Goal: Task Accomplishment & Management: Manage account settings

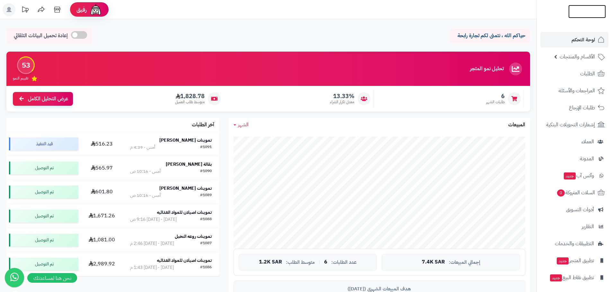
click at [576, 13] on img at bounding box center [587, 11] width 38 height 13
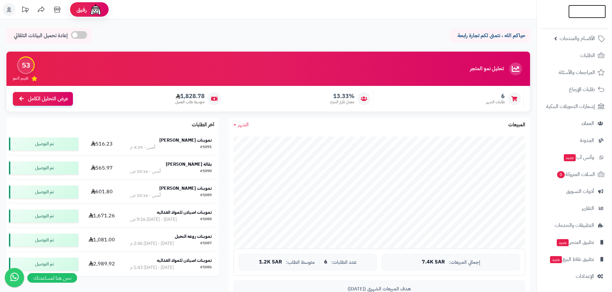
click at [585, 9] on img at bounding box center [587, 11] width 38 height 13
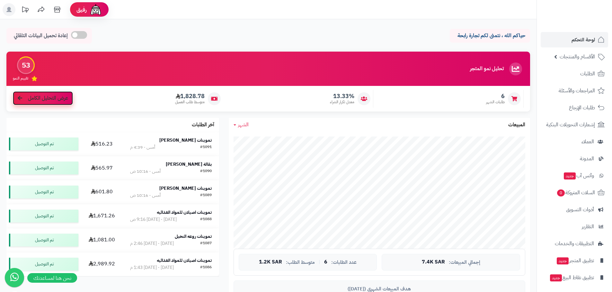
click at [41, 102] on span "عرض التحليل الكامل" at bounding box center [48, 98] width 40 height 7
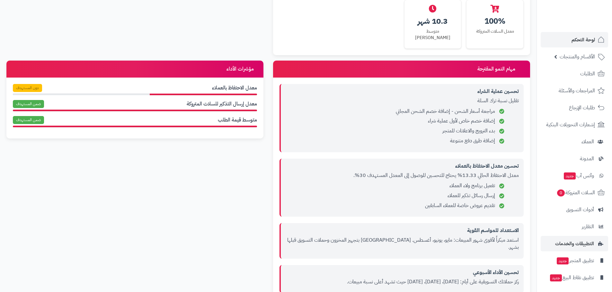
scroll to position [18, 0]
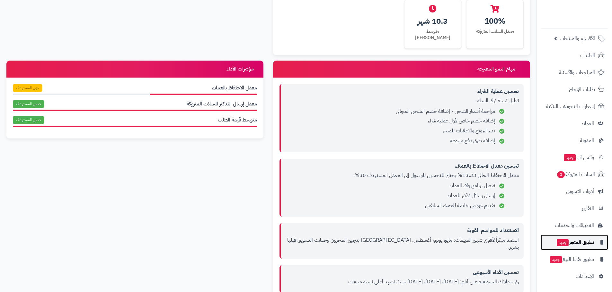
click at [579, 246] on span "تطبيق المتجر جديد" at bounding box center [575, 242] width 38 height 9
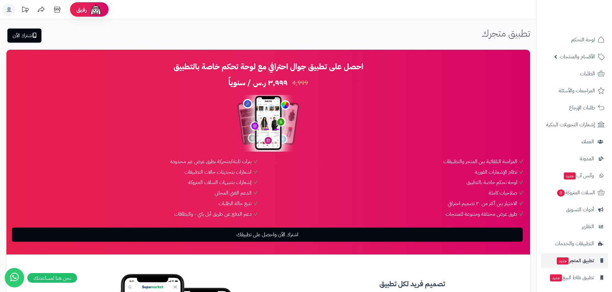
scroll to position [18, 0]
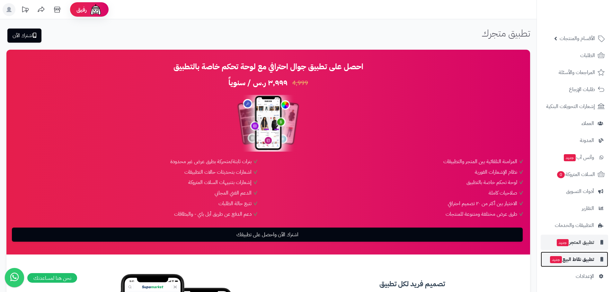
click at [578, 260] on span "تطبيق نقاط البيع جديد" at bounding box center [571, 259] width 45 height 9
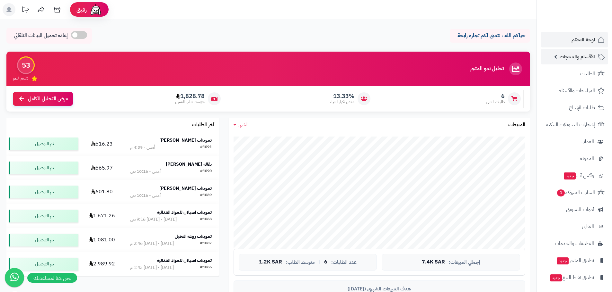
click at [567, 57] on span "الأقسام والمنتجات" at bounding box center [576, 56] width 35 height 9
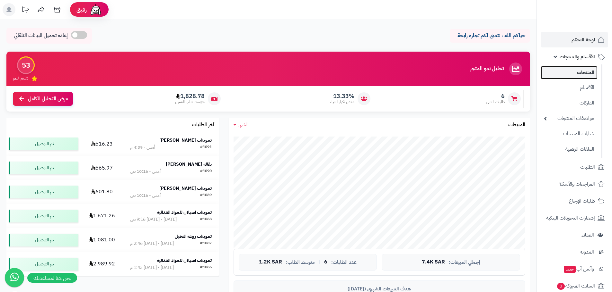
click at [577, 73] on link "المنتجات" at bounding box center [568, 72] width 57 height 13
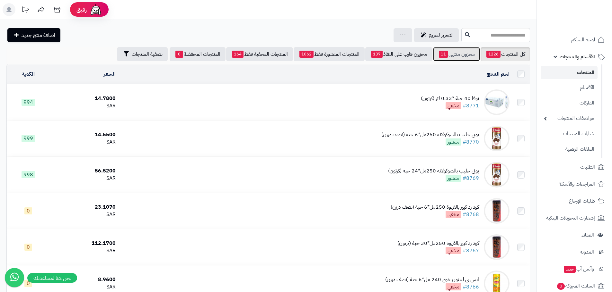
click at [449, 58] on link "مخزون منتهي 11" at bounding box center [456, 54] width 47 height 14
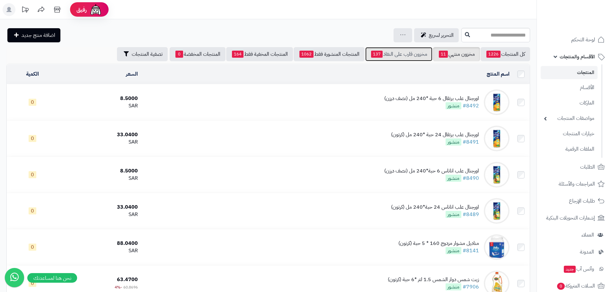
click at [406, 53] on link "مخزون قارب على النفاذ 137" at bounding box center [398, 54] width 67 height 14
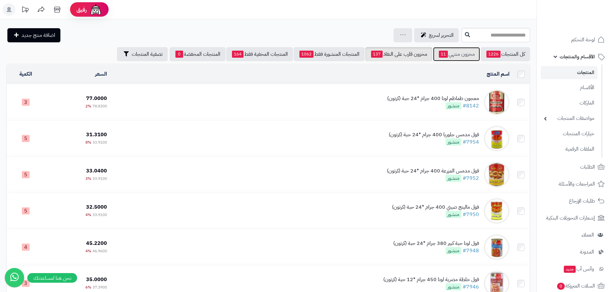
click at [461, 55] on link "مخزون منتهي 11" at bounding box center [456, 54] width 47 height 14
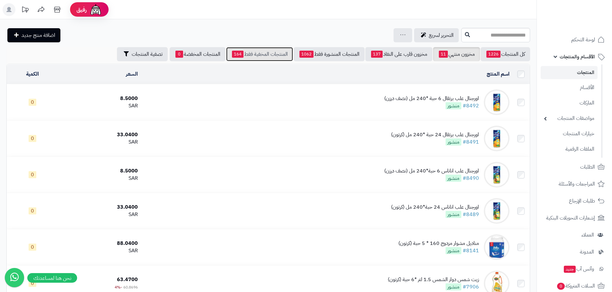
click at [257, 51] on link "المنتجات المخفية فقط 164" at bounding box center [259, 54] width 67 height 14
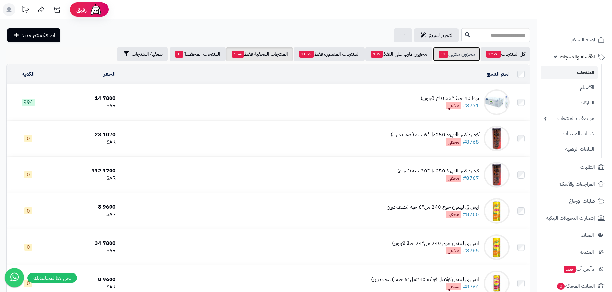
click at [455, 56] on link "مخزون منتهي 11" at bounding box center [456, 54] width 47 height 14
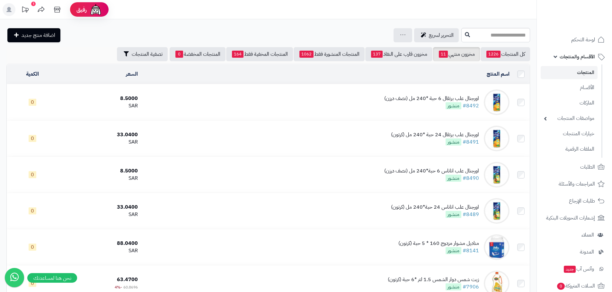
scroll to position [112, 0]
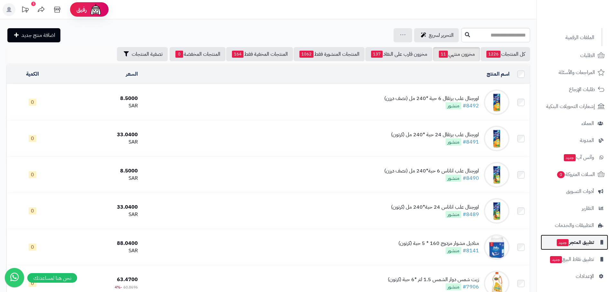
click at [575, 244] on span "تطبيق المتجر جديد" at bounding box center [575, 242] width 38 height 9
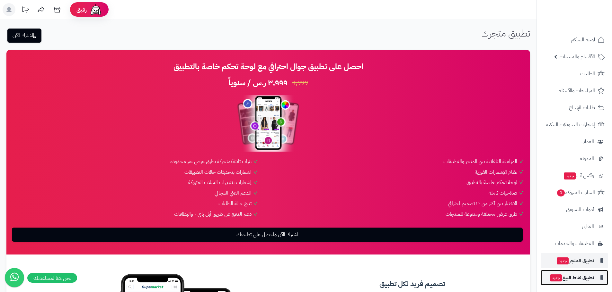
click at [579, 278] on span "تطبيق نقاط البيع جديد" at bounding box center [571, 278] width 45 height 9
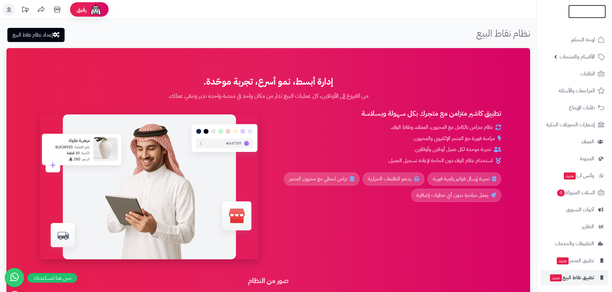
click at [589, 16] on img at bounding box center [587, 22] width 38 height 13
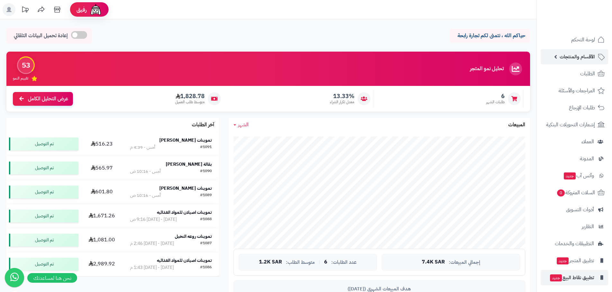
click at [575, 57] on span "الأقسام والمنتجات" at bounding box center [576, 56] width 35 height 9
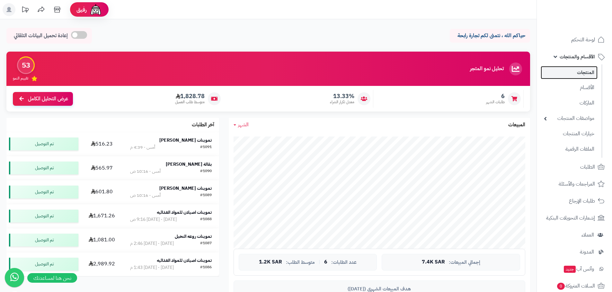
click at [582, 73] on link "المنتجات" at bounding box center [568, 72] width 57 height 13
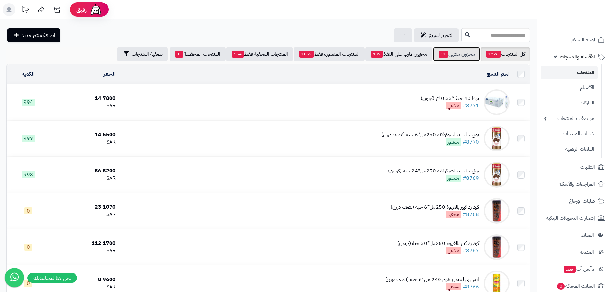
click at [456, 57] on link "مخزون منتهي 11" at bounding box center [456, 54] width 47 height 14
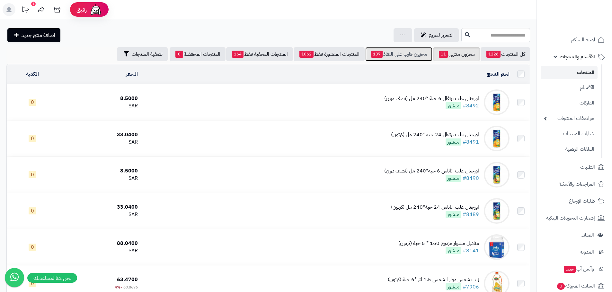
click at [393, 56] on link "مخزون قارب على النفاذ 137" at bounding box center [398, 54] width 67 height 14
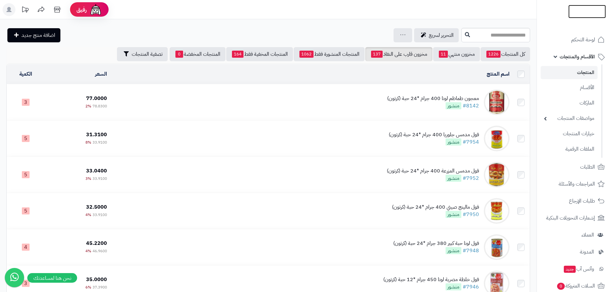
click at [572, 10] on img at bounding box center [587, 11] width 38 height 13
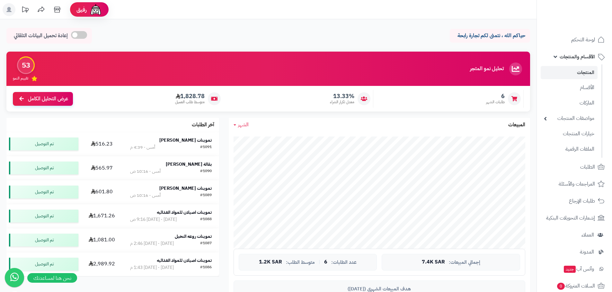
click at [579, 72] on link "المنتجات" at bounding box center [568, 72] width 57 height 13
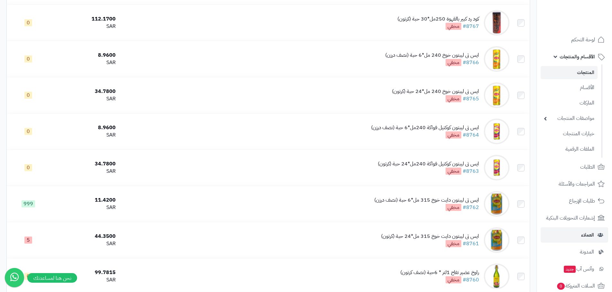
scroll to position [96, 0]
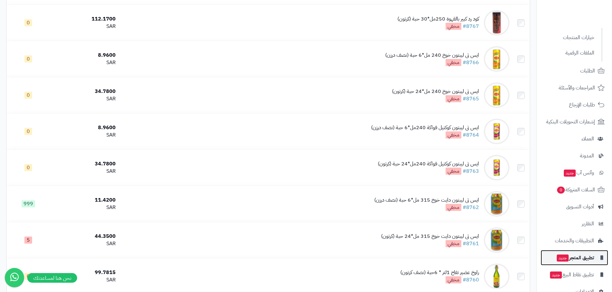
click at [580, 258] on span "تطبيق المتجر جديد" at bounding box center [575, 258] width 38 height 9
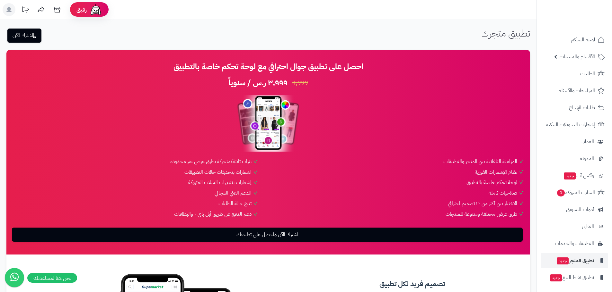
scroll to position [64, 0]
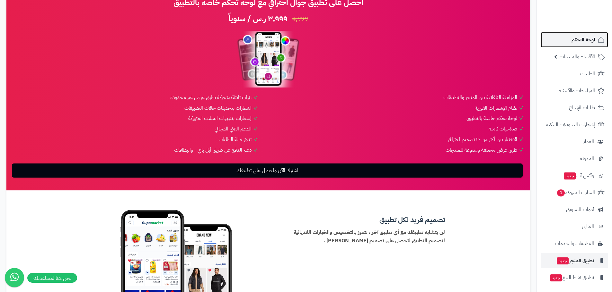
click at [576, 45] on link "لوحة التحكم" at bounding box center [573, 39] width 67 height 15
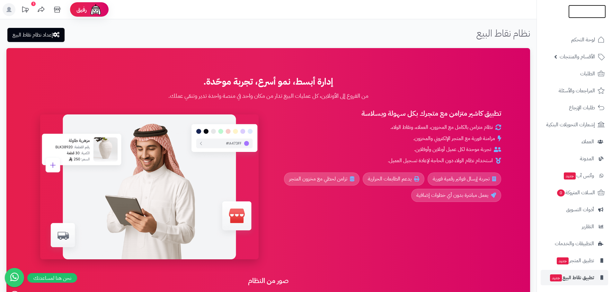
click at [579, 12] on img at bounding box center [587, 11] width 38 height 13
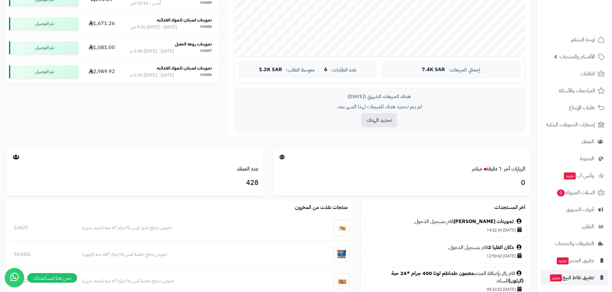
scroll to position [161, 0]
